Goal: Transaction & Acquisition: Purchase product/service

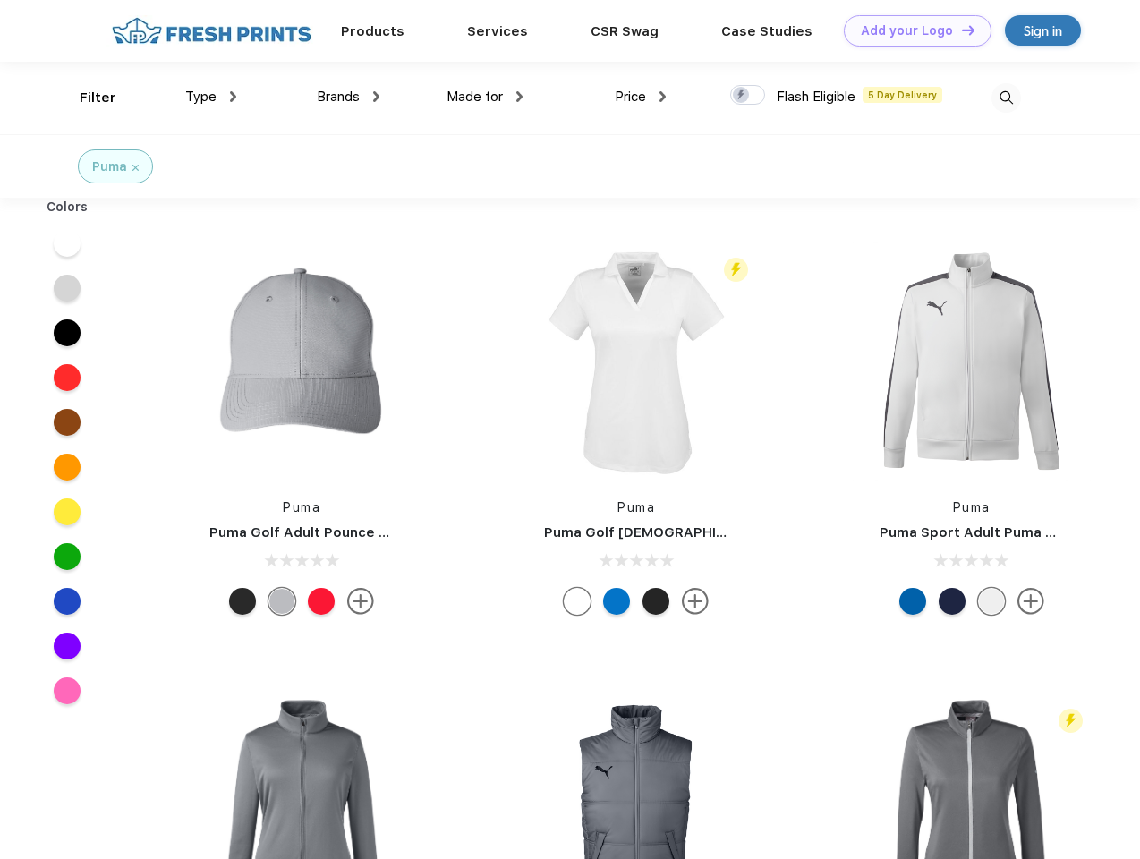
click at [911, 30] on link "Add your Logo Design Tool" at bounding box center [918, 30] width 148 height 31
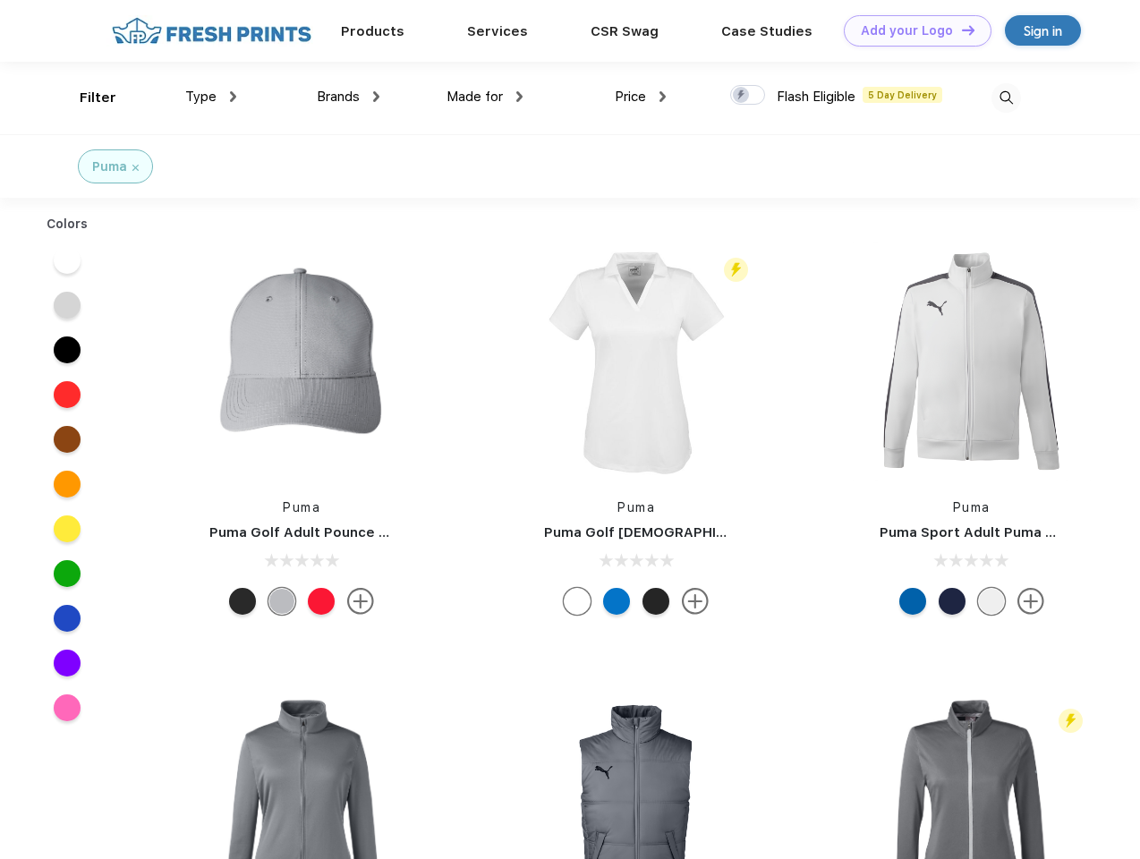
click at [0, 0] on div "Design Tool" at bounding box center [0, 0] width 0 height 0
click at [960, 30] on link "Add your Logo Design Tool" at bounding box center [918, 30] width 148 height 31
click at [86, 98] on div "Filter" at bounding box center [98, 98] width 37 height 21
click at [211, 97] on span "Type" at bounding box center [200, 97] width 31 height 16
click at [348, 97] on span "Brands" at bounding box center [338, 97] width 43 height 16
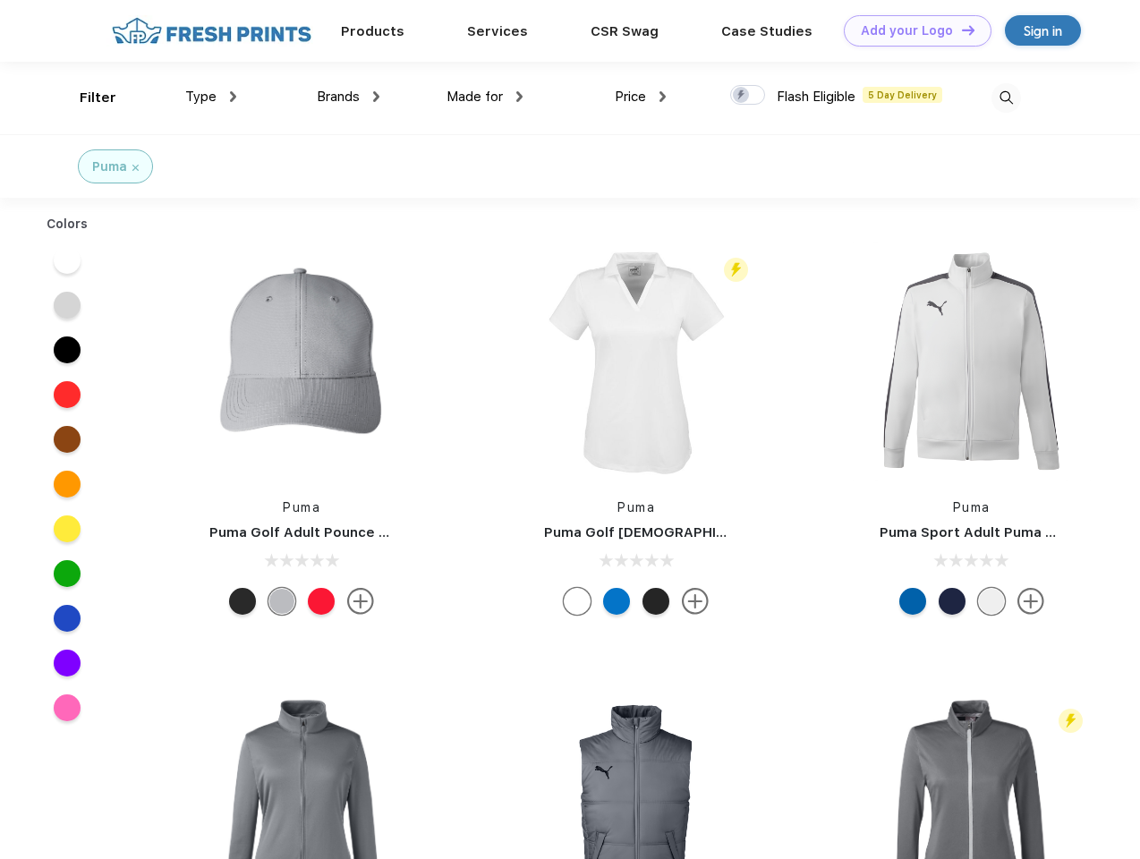
click at [485, 97] on span "Made for" at bounding box center [474, 97] width 56 height 16
click at [641, 97] on span "Price" at bounding box center [630, 97] width 31 height 16
click at [748, 96] on div at bounding box center [747, 95] width 35 height 20
click at [742, 96] on input "checkbox" at bounding box center [736, 90] width 12 height 12
click at [1006, 98] on img at bounding box center [1006, 98] width 30 height 30
